Goal: Task Accomplishment & Management: Manage account settings

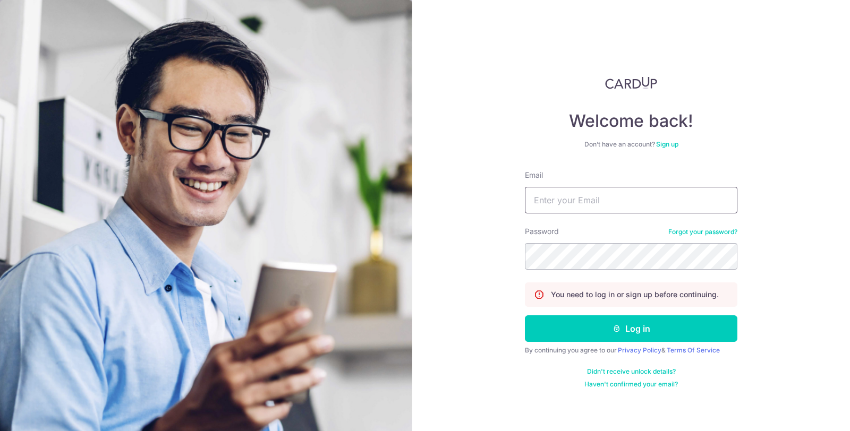
click at [607, 202] on input "Email" at bounding box center [631, 200] width 213 height 27
type input "[EMAIL_ADDRESS][DOMAIN_NAME]"
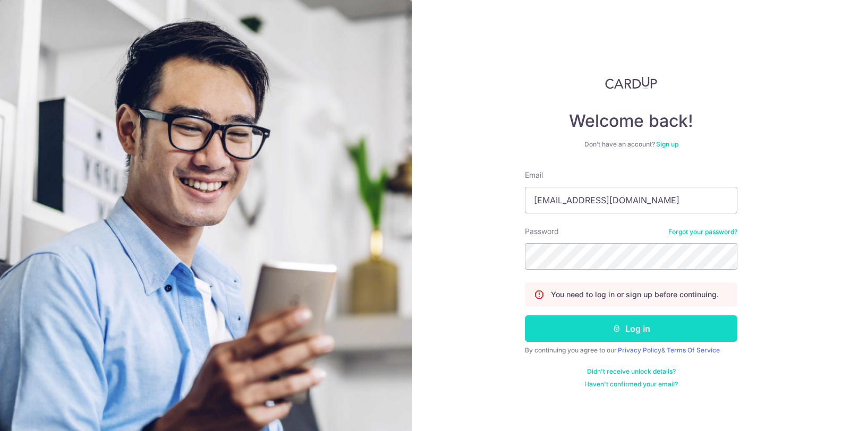
click at [624, 330] on button "Log in" at bounding box center [631, 329] width 213 height 27
